Goal: Find specific page/section

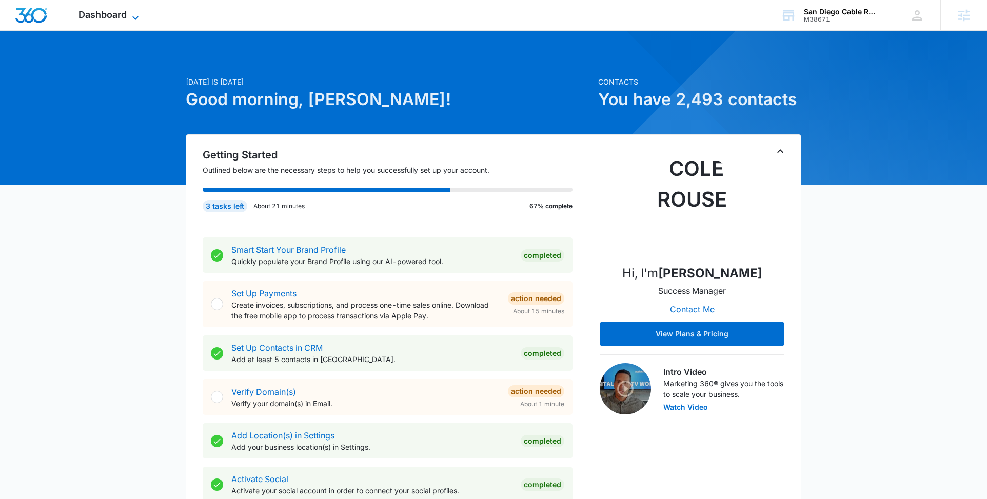
click at [140, 16] on icon at bounding box center [135, 18] width 12 height 12
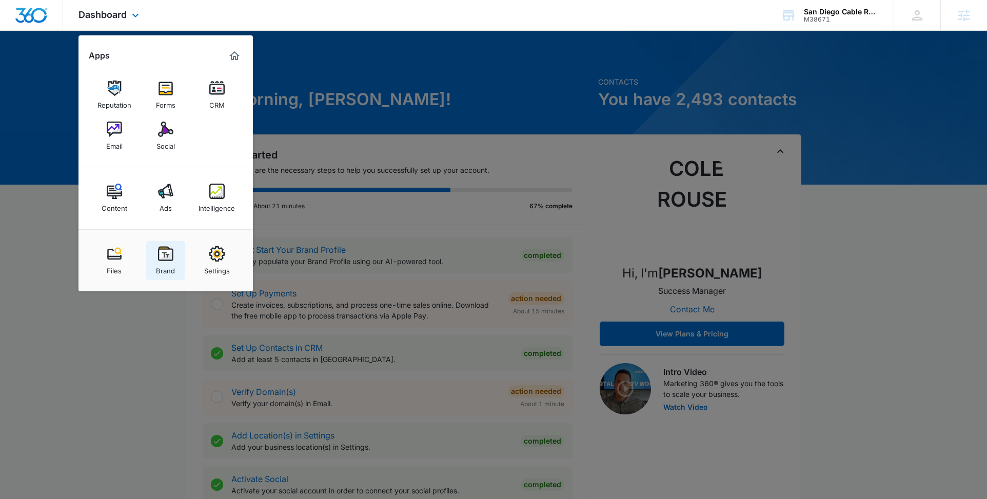
click at [171, 272] on div "Brand" at bounding box center [165, 268] width 19 height 13
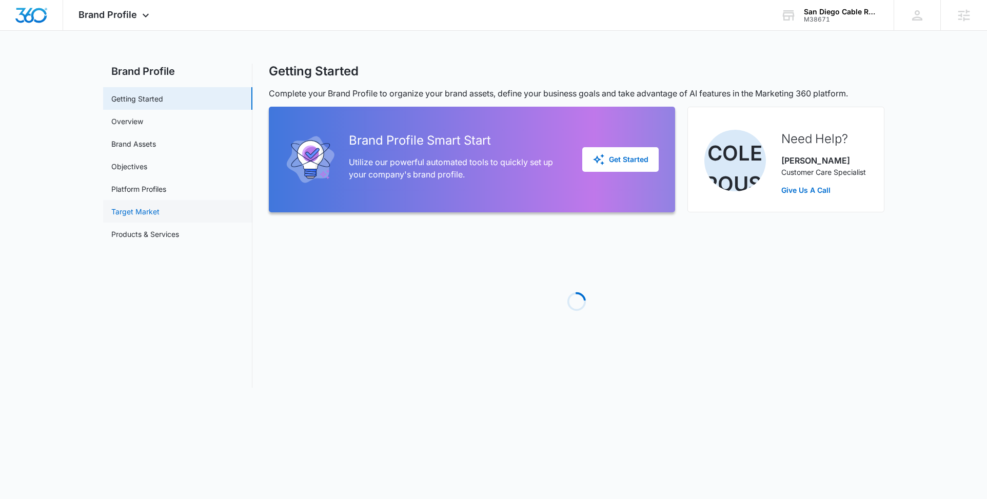
click at [155, 210] on link "Target Market" at bounding box center [135, 211] width 48 height 11
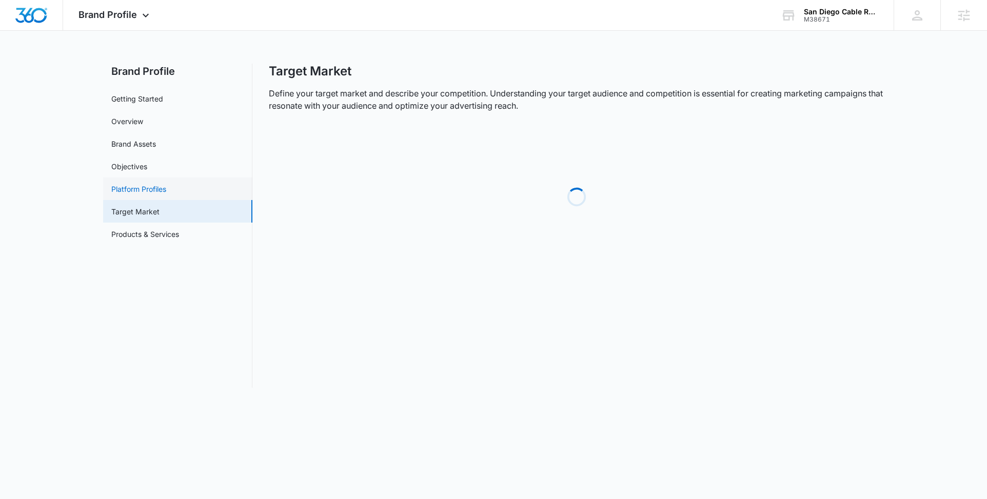
click at [155, 184] on link "Platform Profiles" at bounding box center [138, 189] width 55 height 11
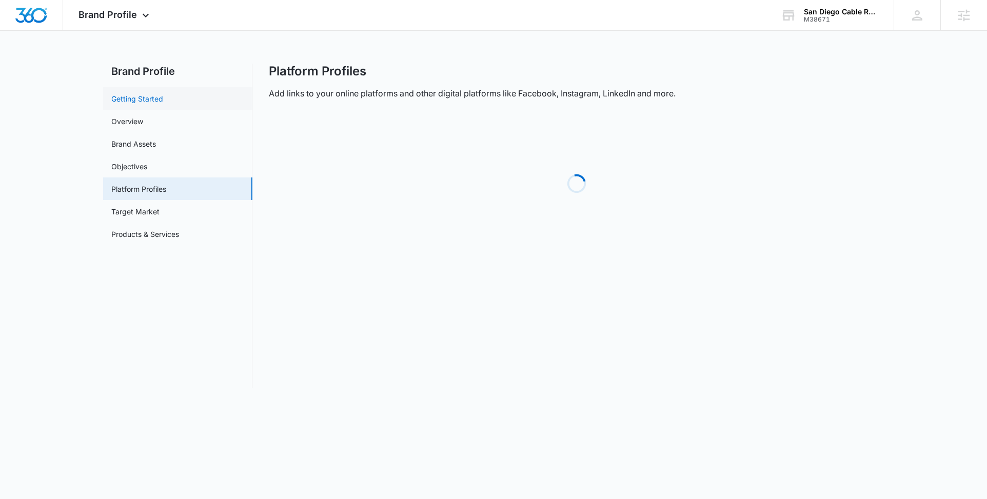
click at [158, 104] on link "Getting Started" at bounding box center [137, 98] width 52 height 11
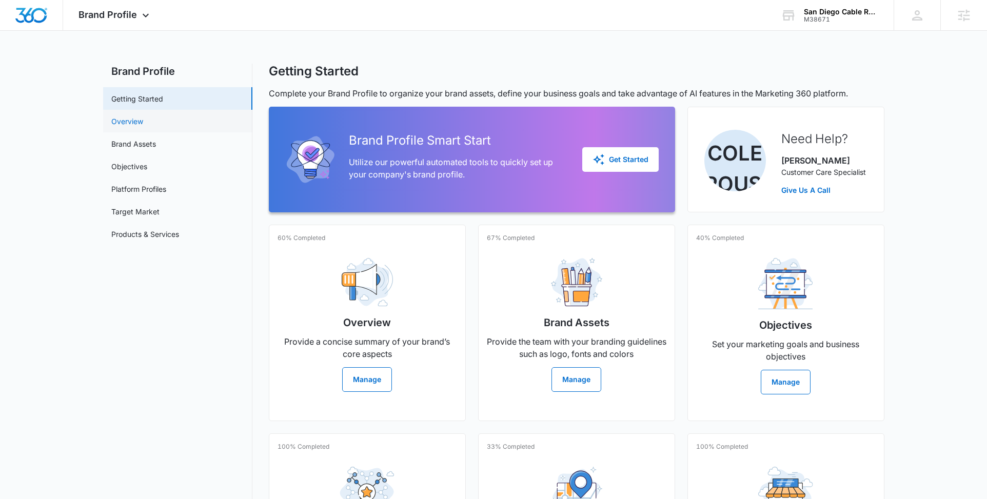
click at [143, 116] on link "Overview" at bounding box center [127, 121] width 32 height 11
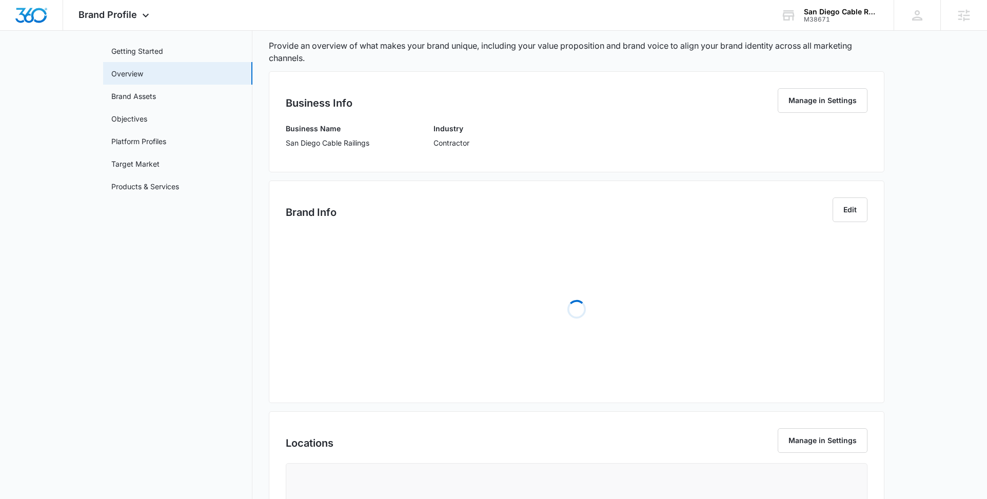
scroll to position [51, 0]
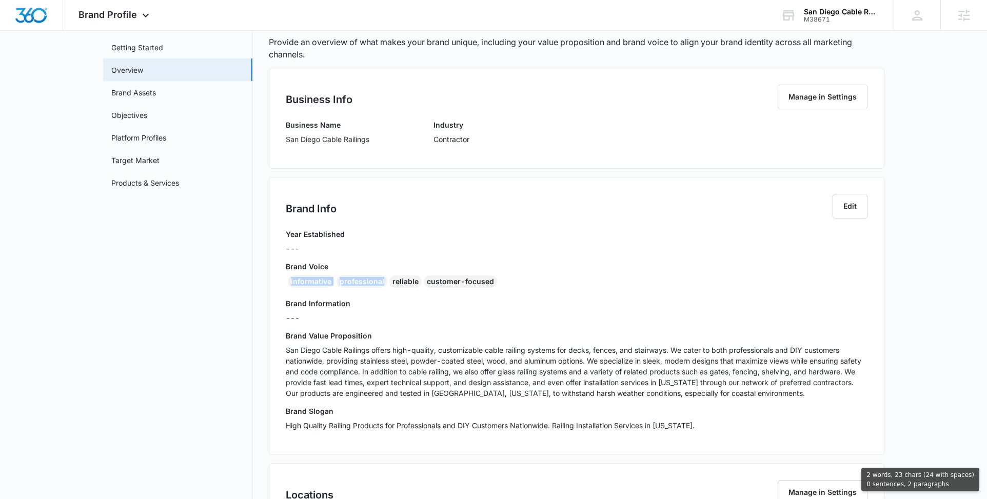
drag, startPoint x: 289, startPoint y: 283, endPoint x: 381, endPoint y: 285, distance: 91.3
click at [381, 285] on div "informative professional reliable customer-focused" at bounding box center [577, 283] width 582 height 16
copy div "informative professional"
click at [139, 15] on icon at bounding box center [145, 18] width 12 height 12
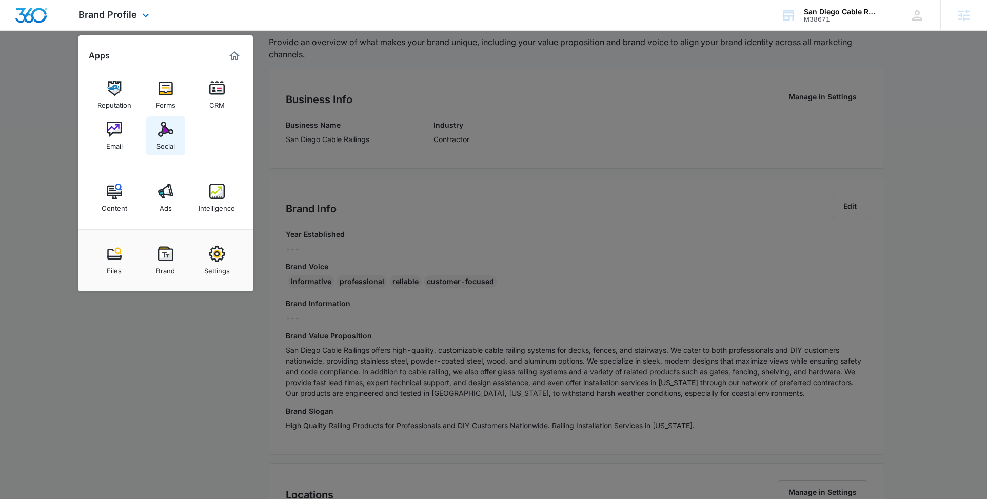
click at [171, 142] on div "Social" at bounding box center [165, 143] width 18 height 13
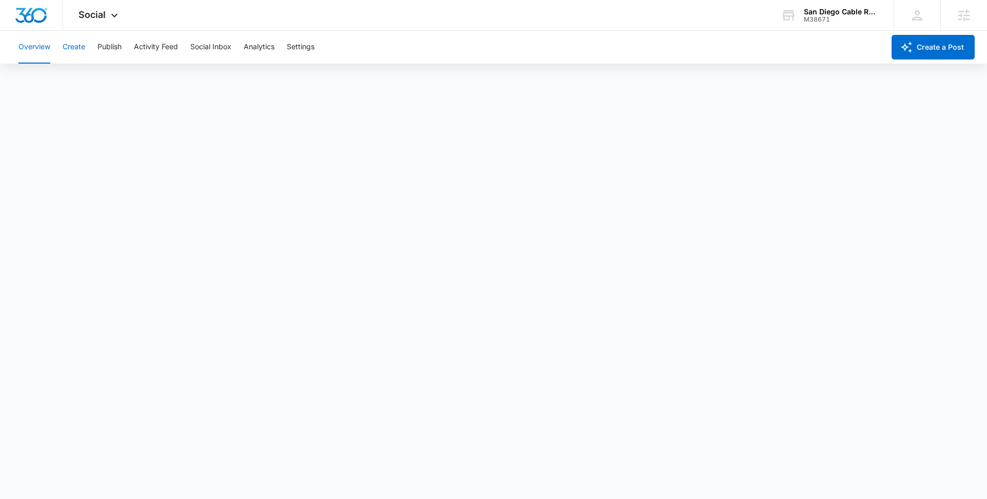
click at [71, 48] on button "Create" at bounding box center [74, 47] width 23 height 33
